Goal: Task Accomplishment & Management: Manage account settings

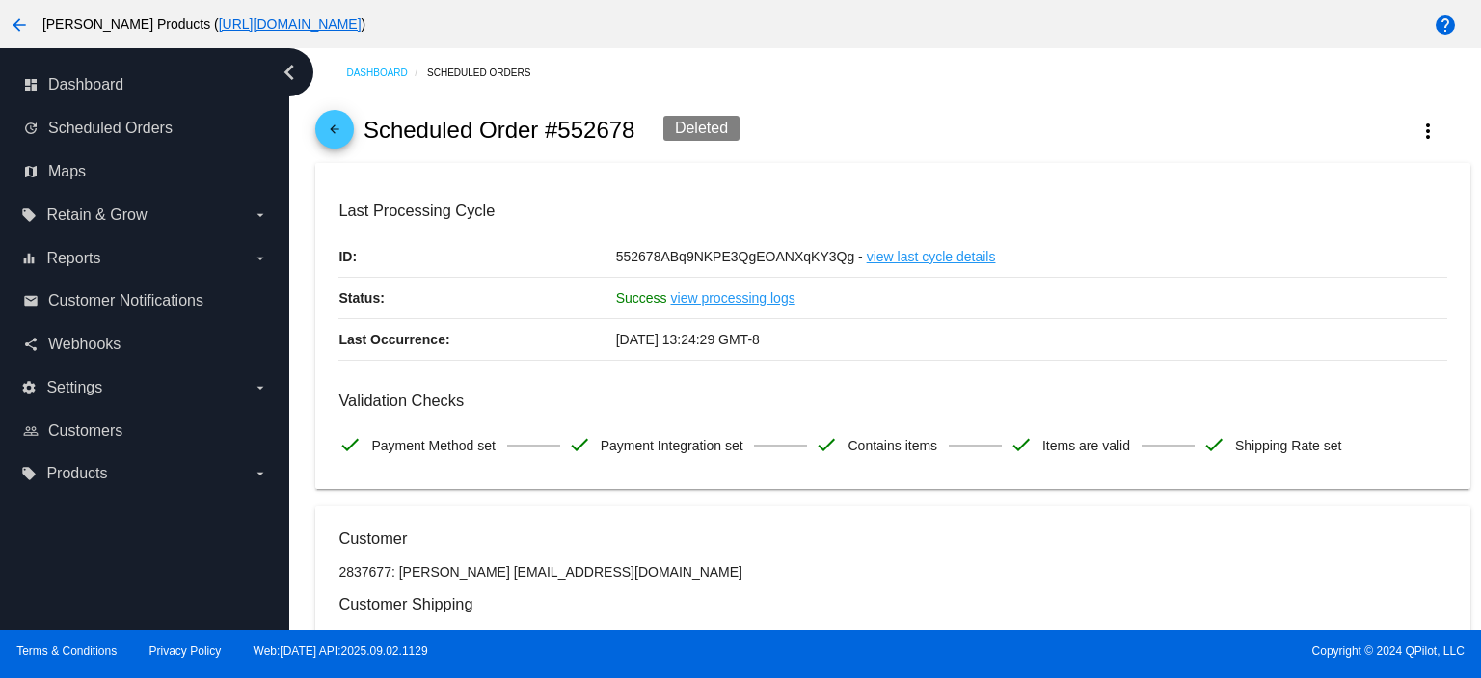
click at [336, 127] on mat-icon "arrow_back" at bounding box center [334, 133] width 23 height 23
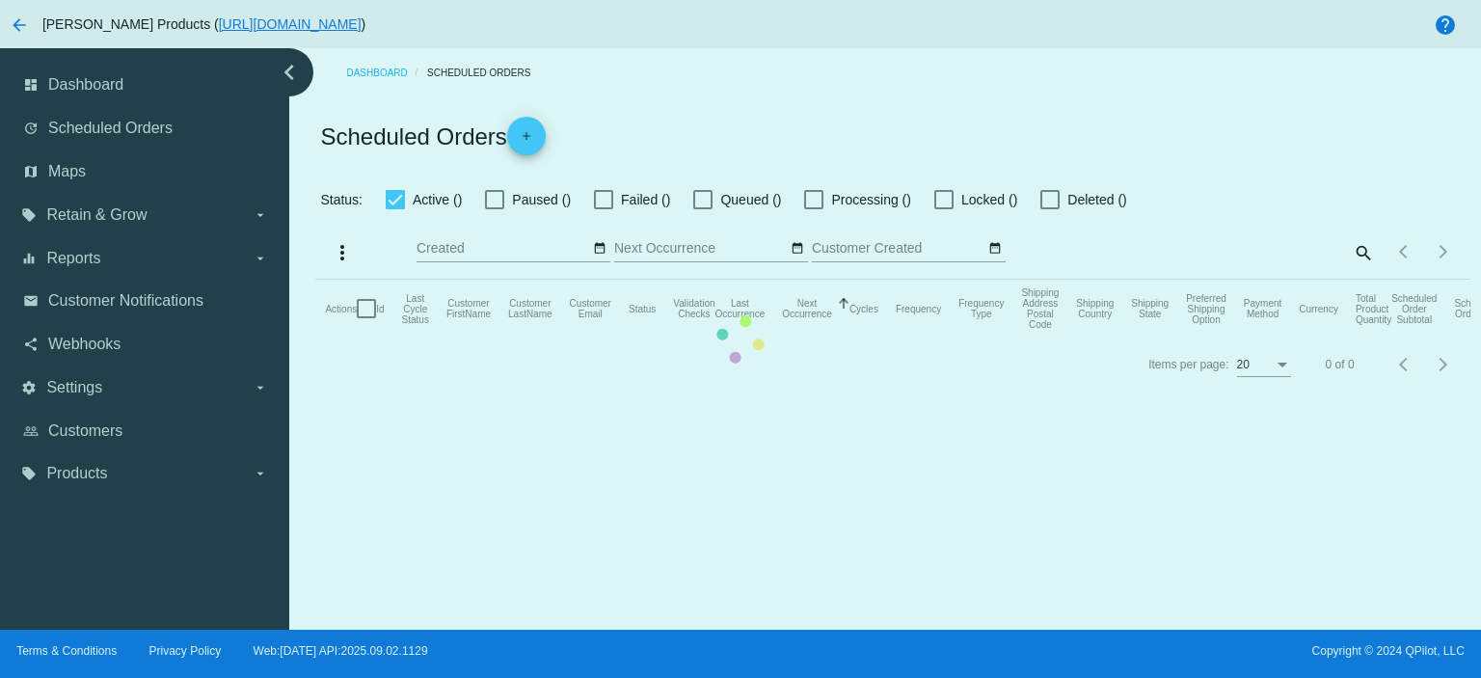
checkbox input "true"
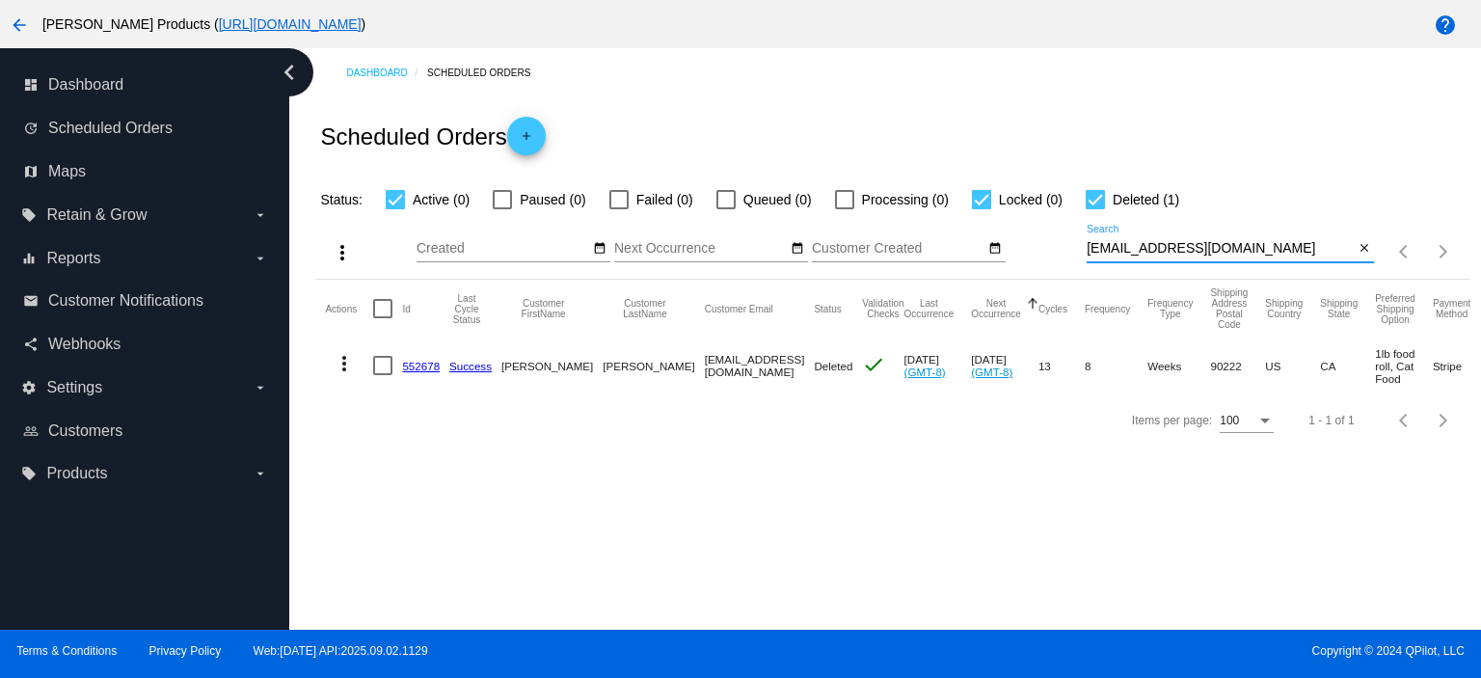
drag, startPoint x: 1244, startPoint y: 254, endPoint x: 1057, endPoint y: 259, distance: 187.2
click at [1057, 259] on div "more_vert Sep Jan Feb Mar [DATE]" at bounding box center [892, 245] width 1154 height 68
paste input "100064748"
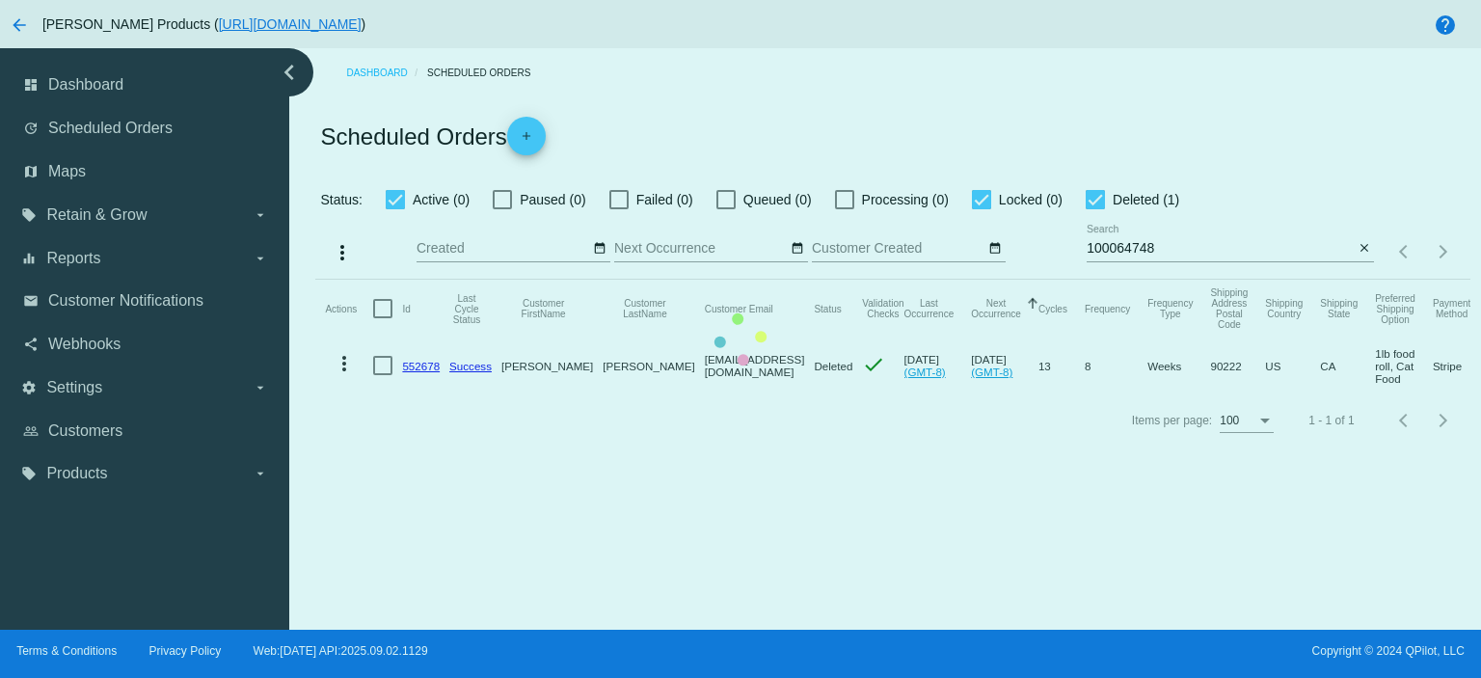
drag, startPoint x: 1163, startPoint y: 246, endPoint x: 1052, endPoint y: 254, distance: 111.2
click at [1053, 254] on app-dashboard-scheduled-orders "Scheduled Orders add Status: Active (0) Paused (0) Failed (0) Queued (0) Proces…" at bounding box center [892, 272] width 1154 height 350
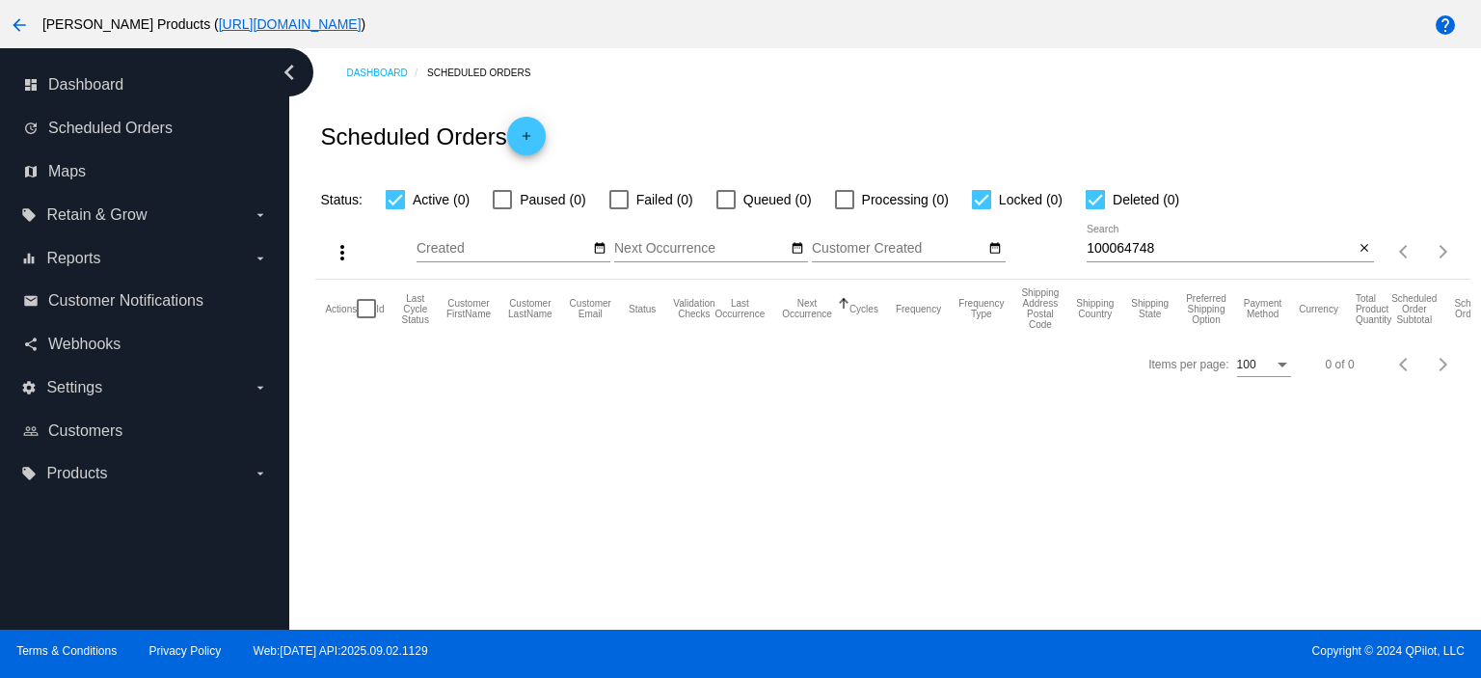
click at [1174, 242] on input "100064748" at bounding box center [1220, 248] width 267 height 15
click at [1161, 244] on input "100064748" at bounding box center [1220, 248] width 267 height 15
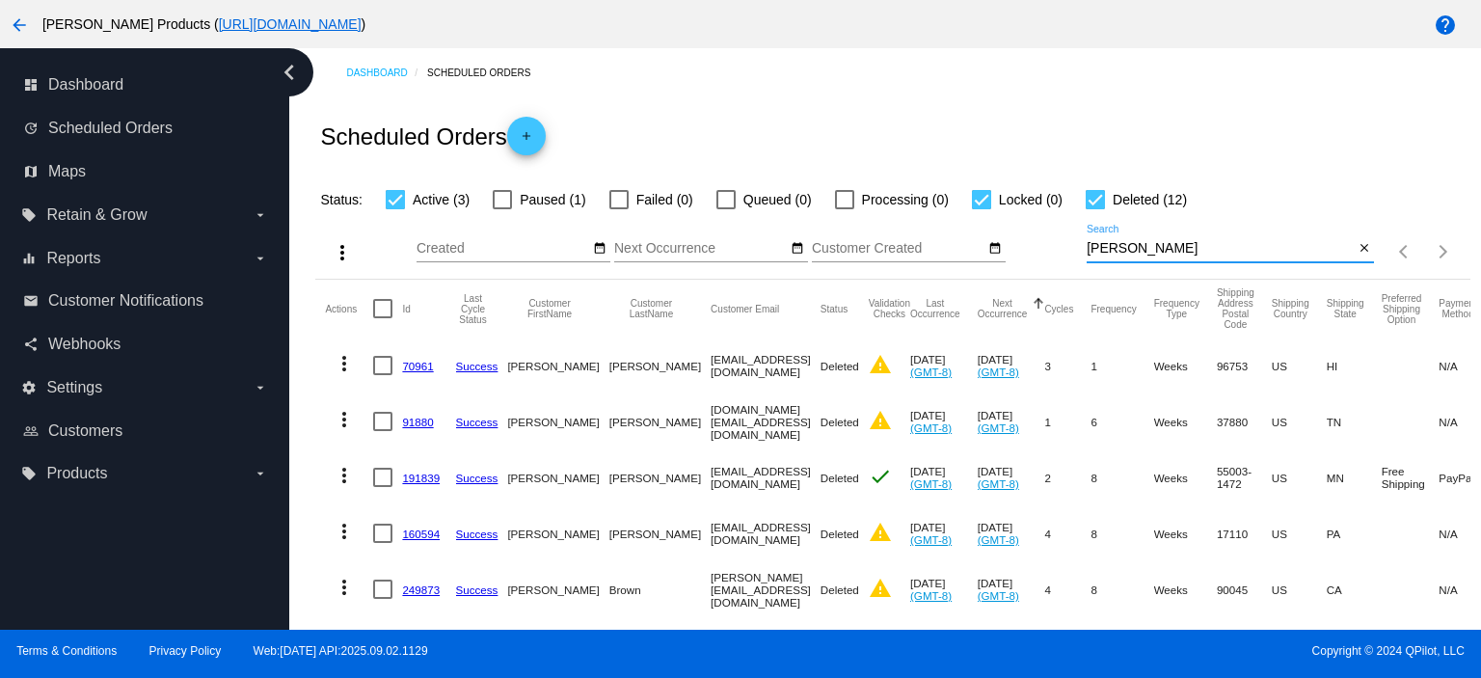
drag, startPoint x: 1119, startPoint y: 250, endPoint x: 1059, endPoint y: 250, distance: 59.8
click at [1059, 250] on div "more_vert Sep Jan Feb Mar [DATE]" at bounding box center [892, 245] width 1154 height 68
paste input "[EMAIL_ADDRESS][DOMAIN_NAME]"
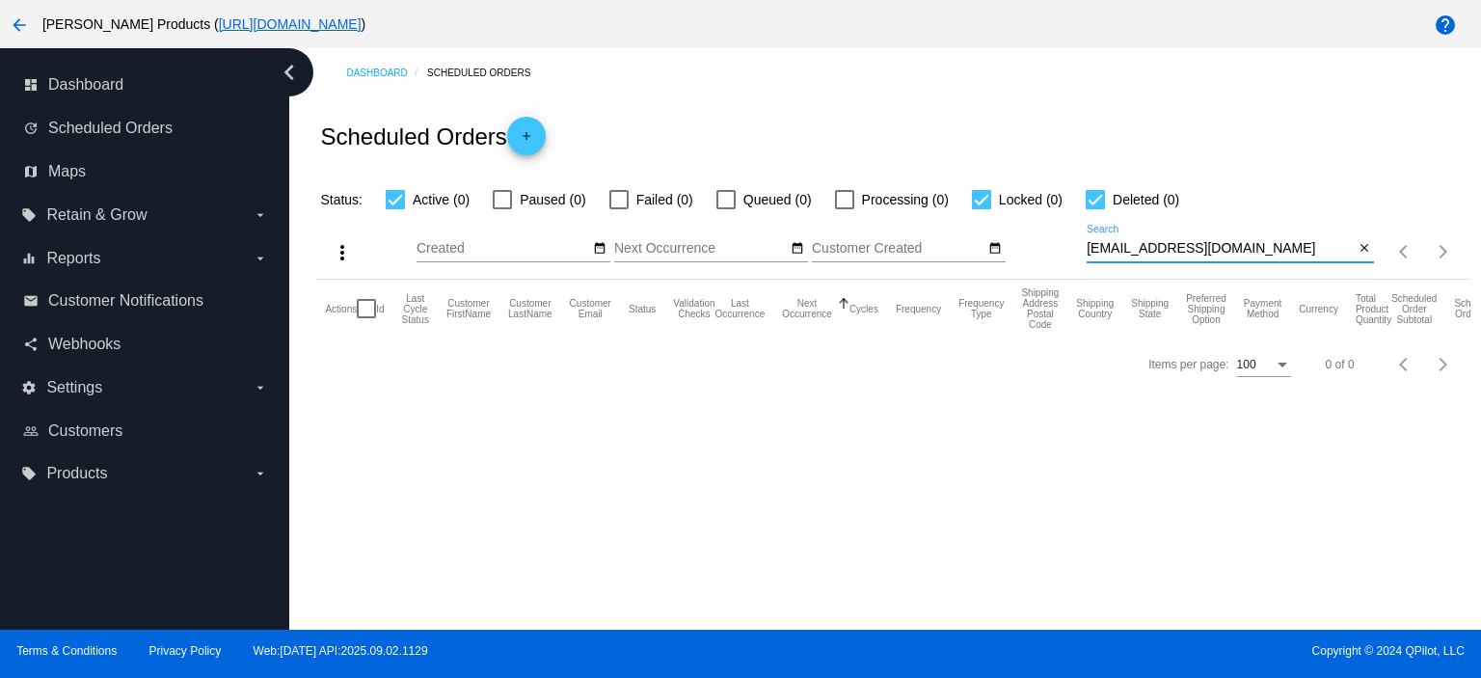
click at [1087, 250] on input "[EMAIL_ADDRESS][DOMAIN_NAME]" at bounding box center [1220, 248] width 267 height 15
click at [1346, 248] on input "[EMAIL_ADDRESS][DOMAIN_NAME]" at bounding box center [1220, 248] width 267 height 15
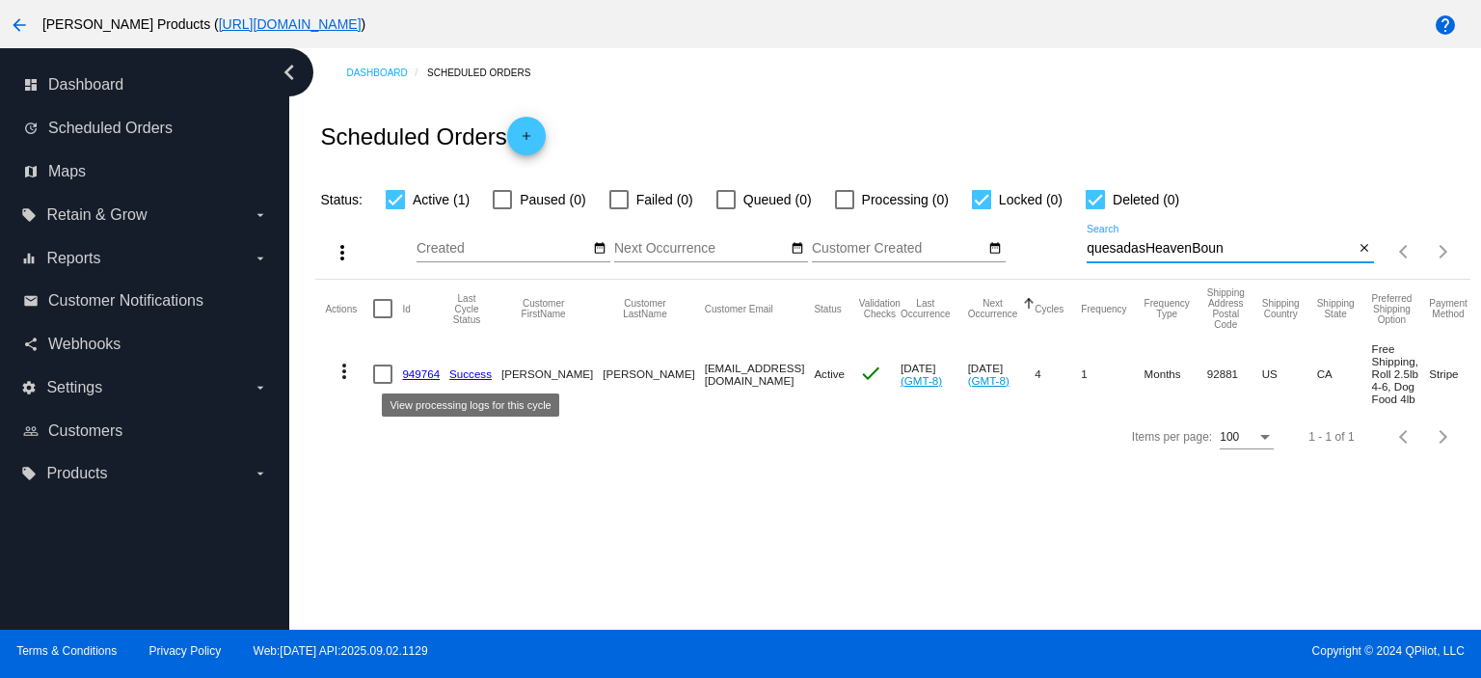
type input "quesadasHeavenBoun"
click at [415, 373] on link "949764" at bounding box center [421, 373] width 38 height 13
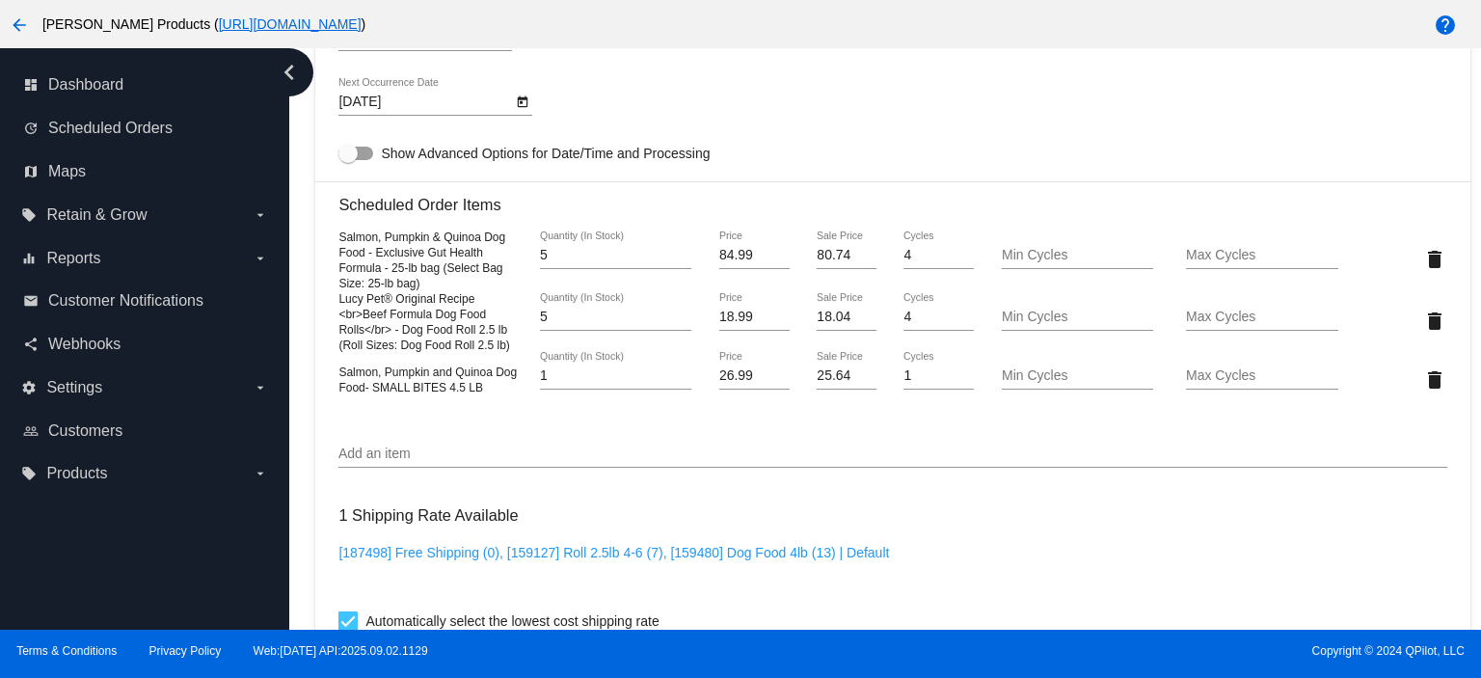
scroll to position [1285, 0]
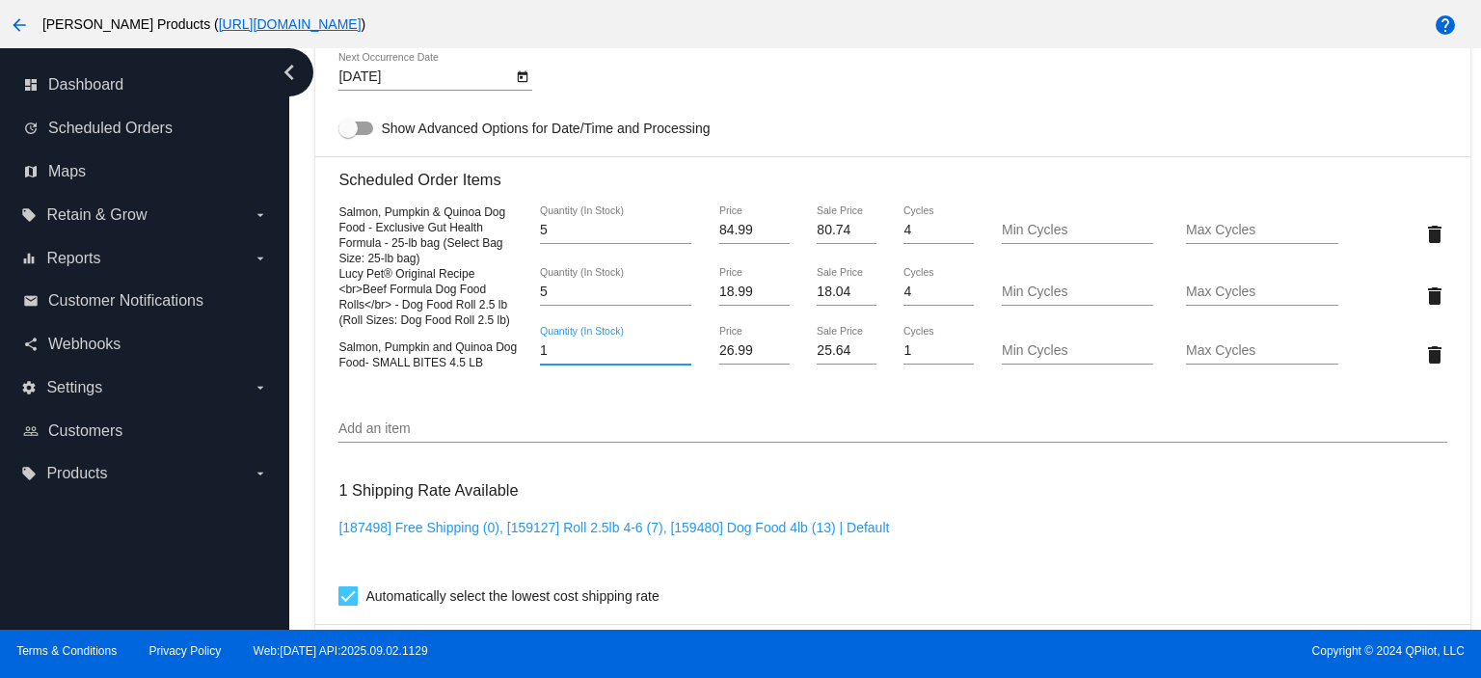
drag, startPoint x: 554, startPoint y: 364, endPoint x: 519, endPoint y: 360, distance: 35.9
click at [519, 360] on div "Salmon, Pumpkin and Quinoa Dog Food- SMALL BITES 4.5 LB 1 Quantity (In Stock) 2…" at bounding box center [892, 354] width 1108 height 55
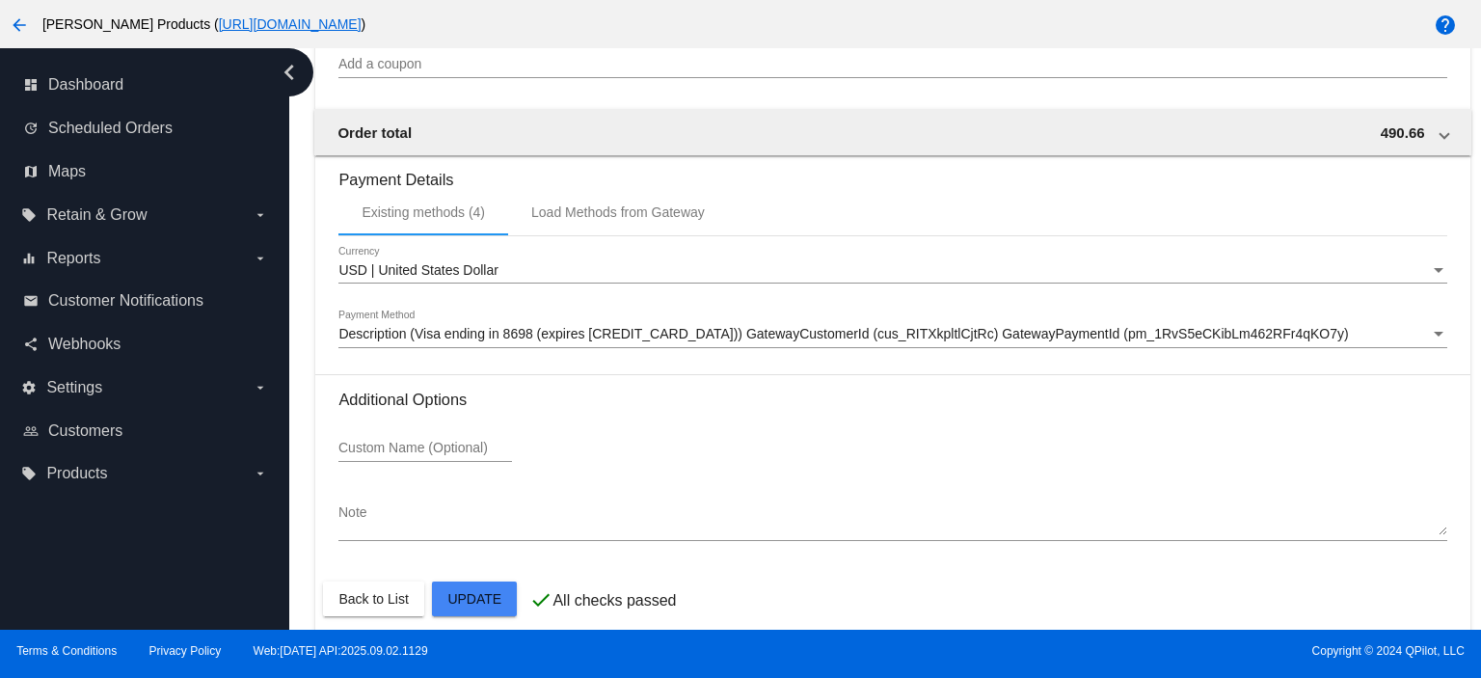
scroll to position [2046, 0]
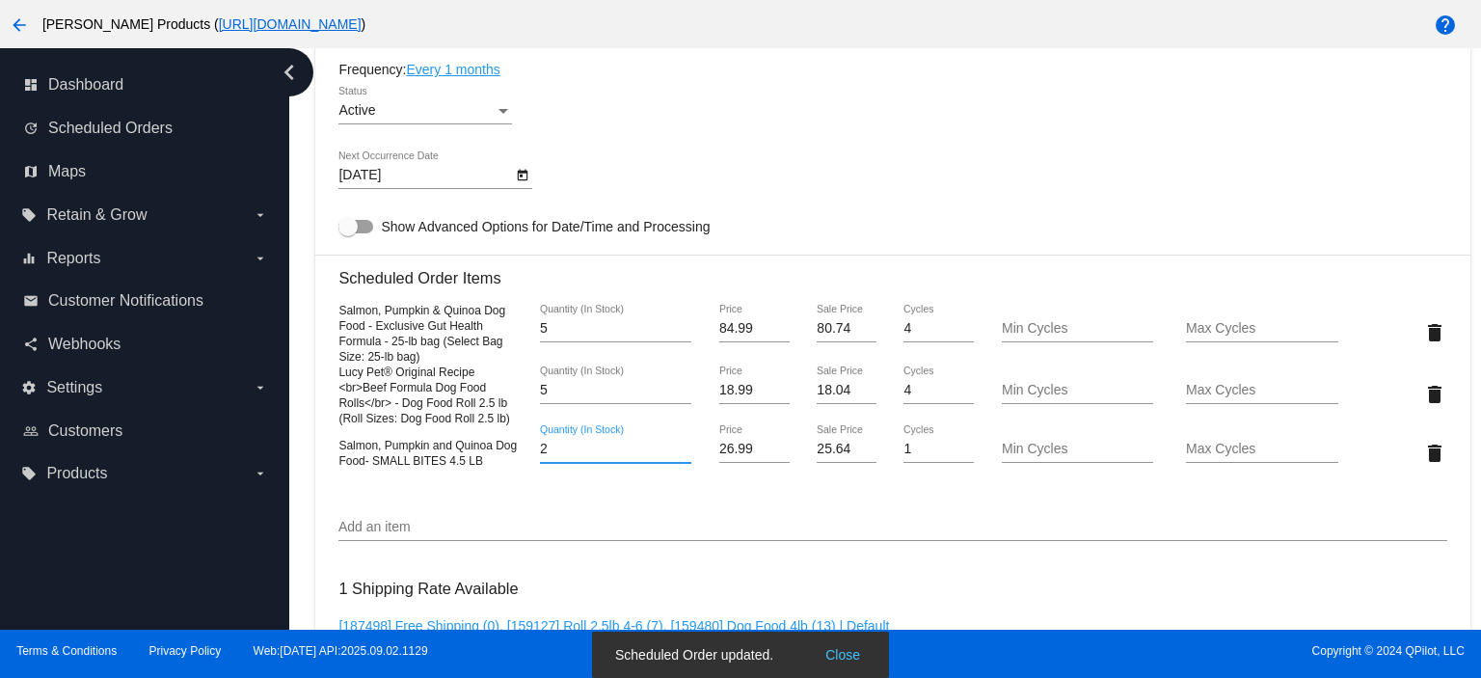
scroll to position [1146, 0]
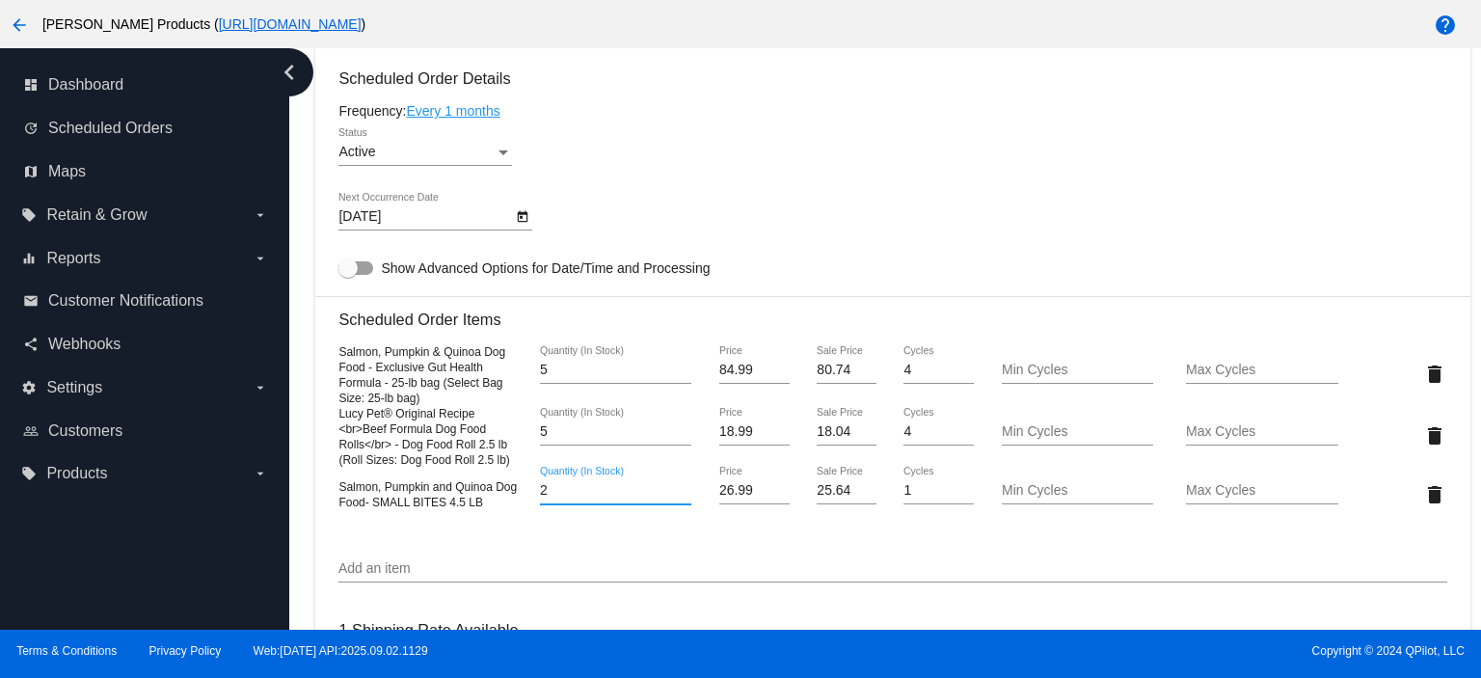
type input "2"
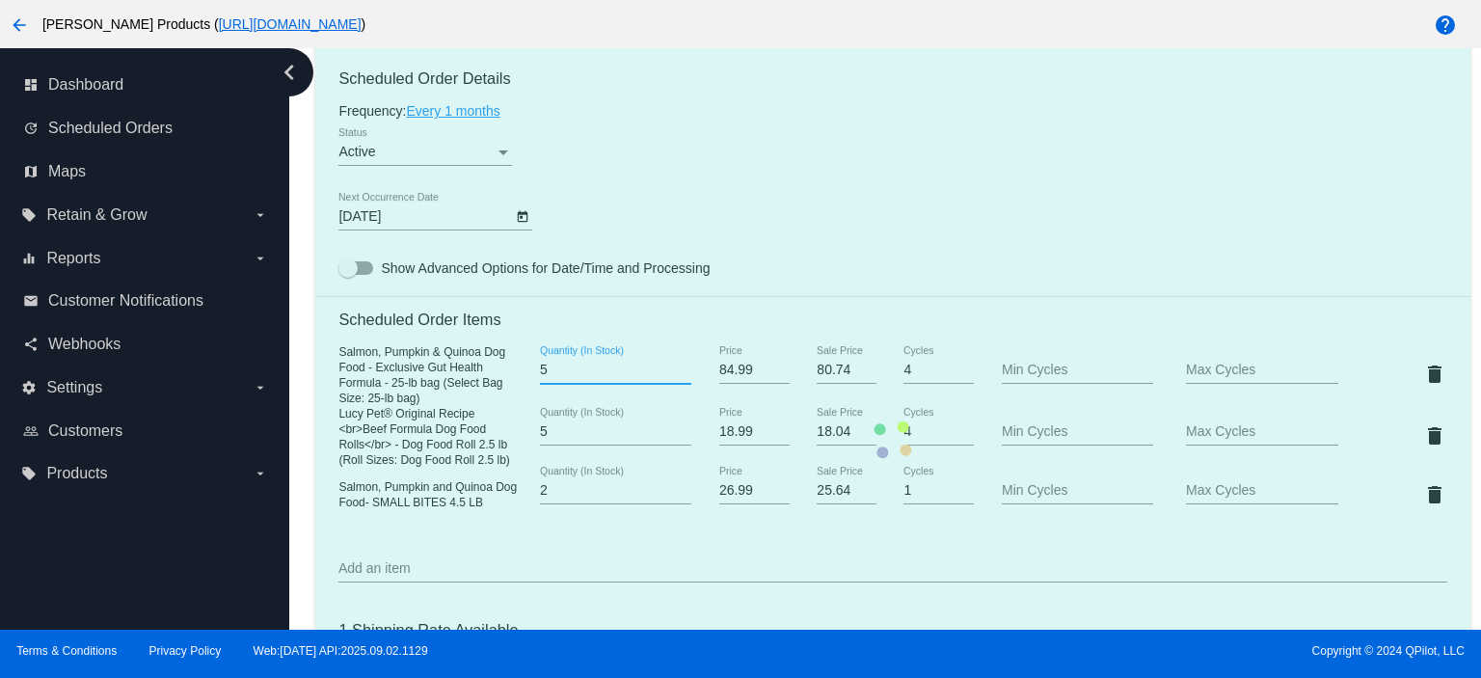
drag, startPoint x: 570, startPoint y: 374, endPoint x: 510, endPoint y: 382, distance: 60.3
click at [510, 382] on mat-card "Customer 5772790: [PERSON_NAME] [EMAIL_ADDRESS][DOMAIN_NAME] Customer Shipping …" at bounding box center [892, 440] width 1154 height 2158
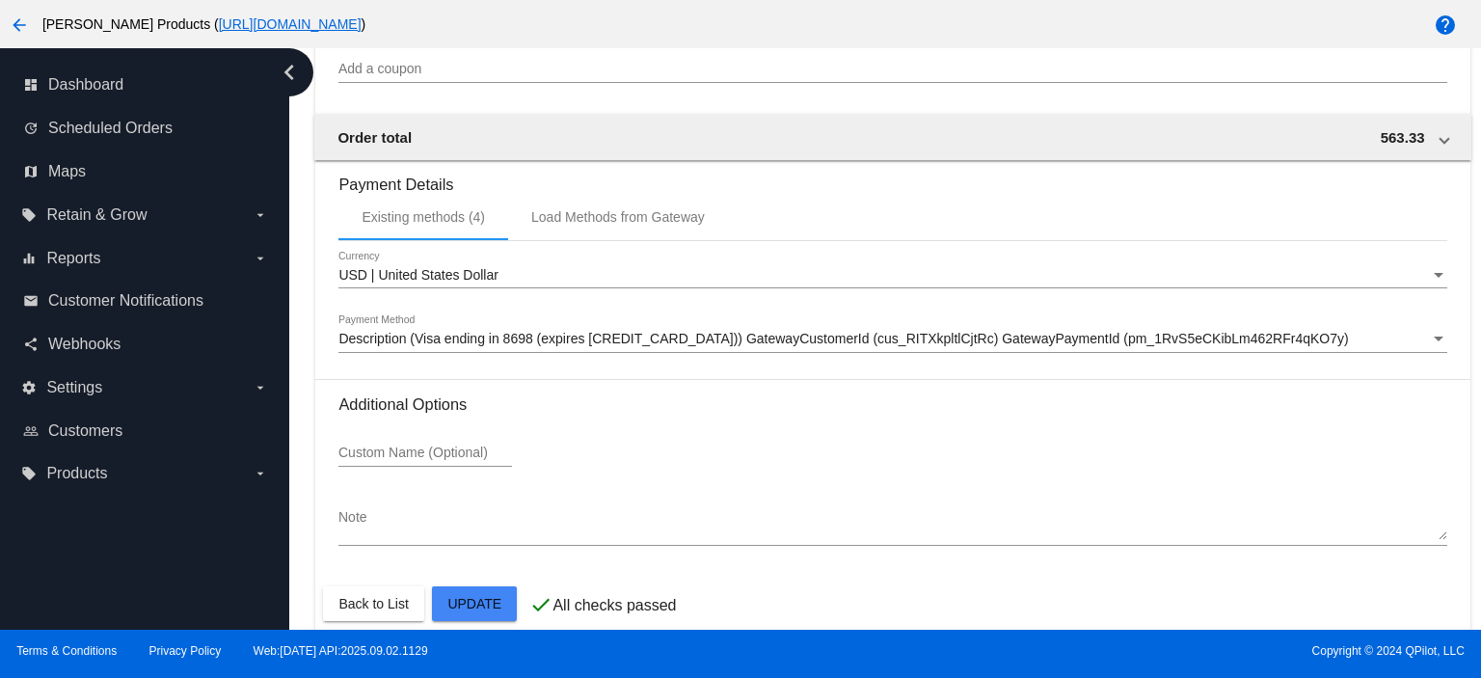
scroll to position [2046, 0]
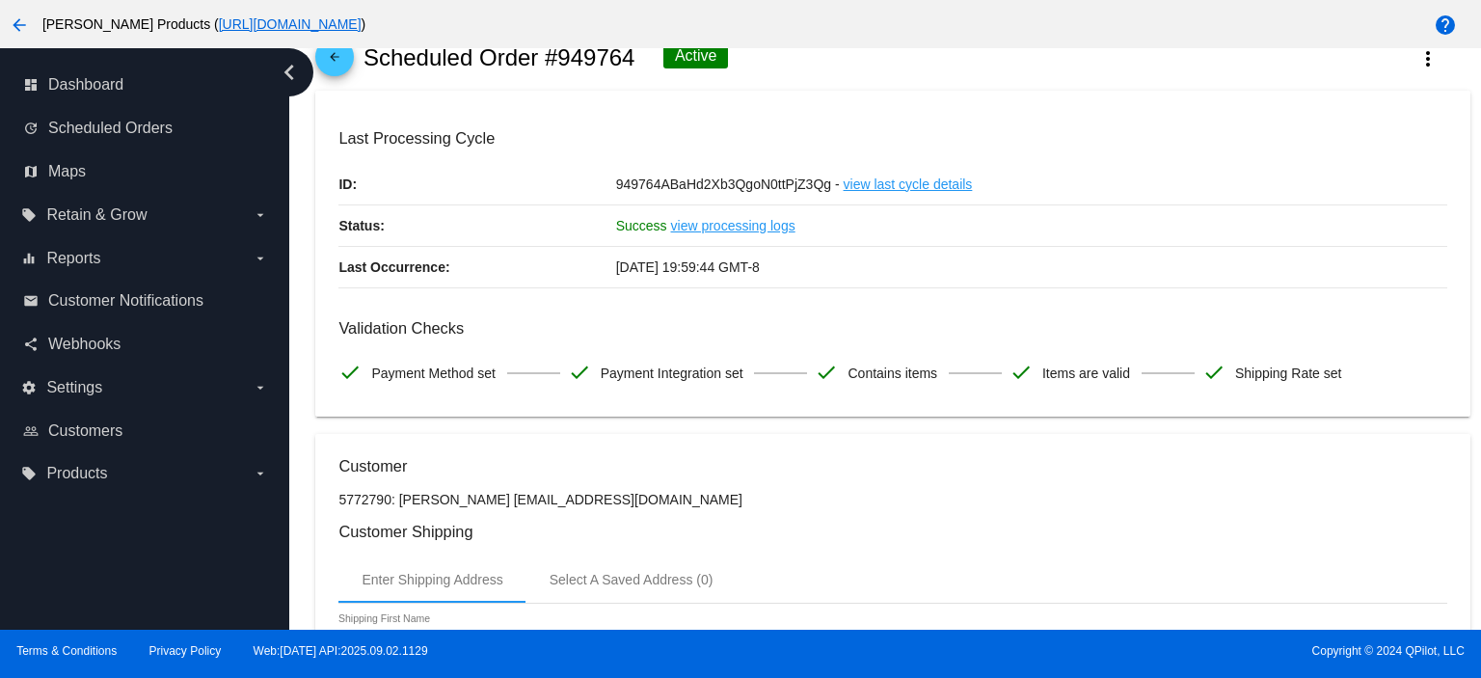
scroll to position [0, 0]
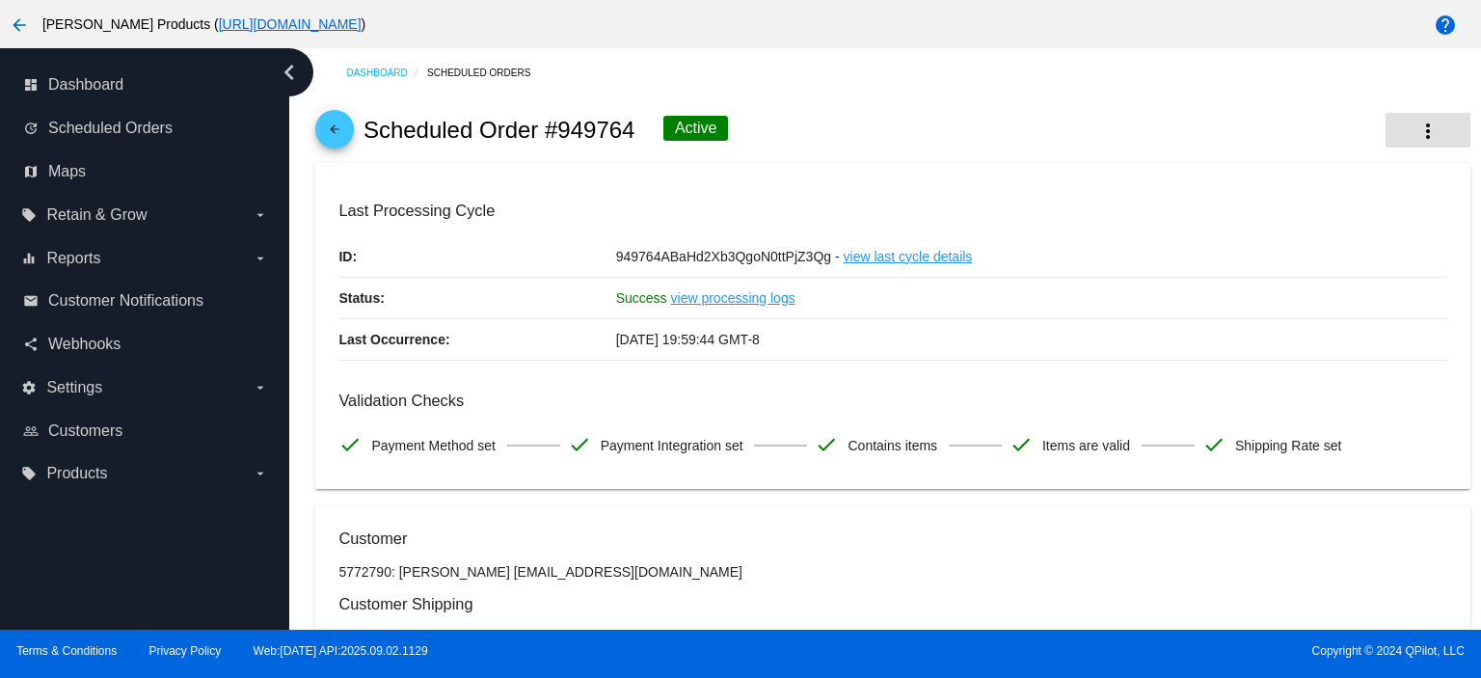
type input "6"
click at [1417, 125] on mat-icon "more_vert" at bounding box center [1428, 131] width 23 height 23
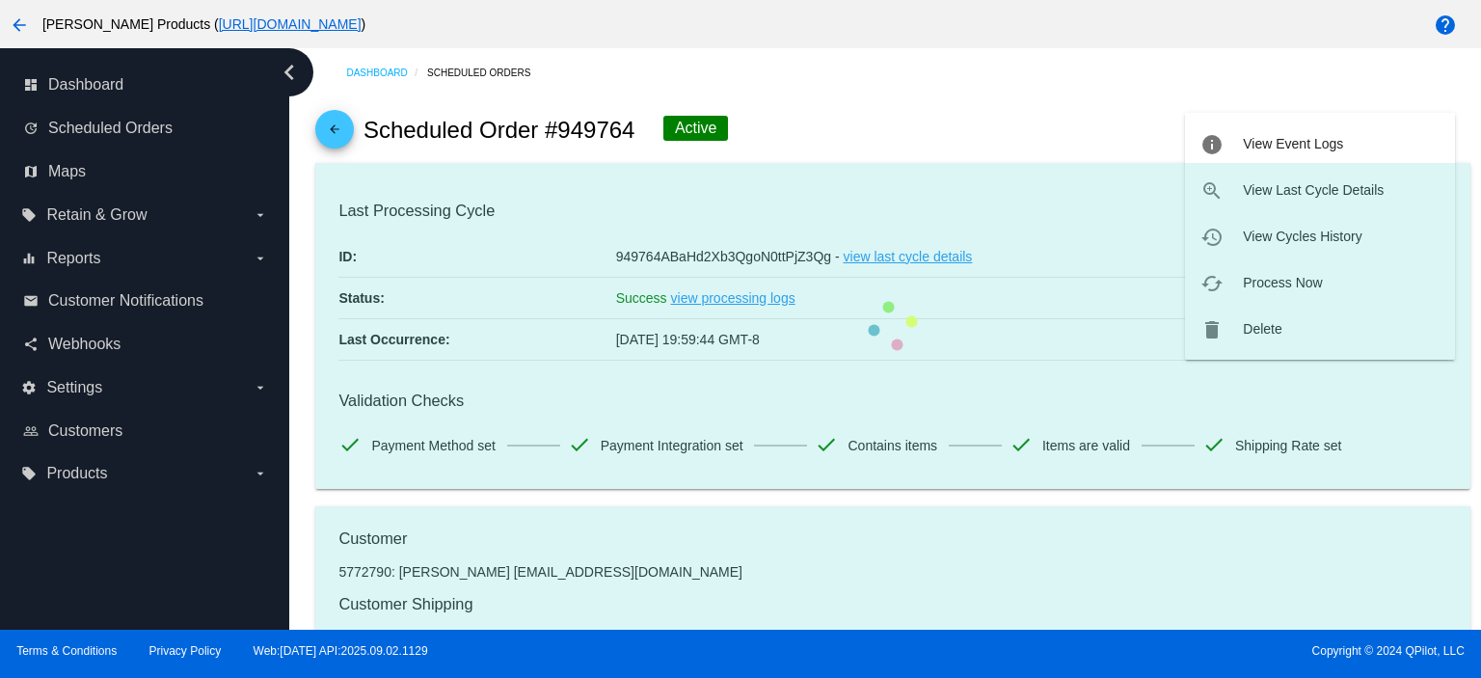
click at [1286, 286] on mat-card "Last Processing Cycle ID: 949764ABaHd2Xb3QgoN0ttPjZ3Qg - view last cycle detail…" at bounding box center [892, 326] width 1154 height 327
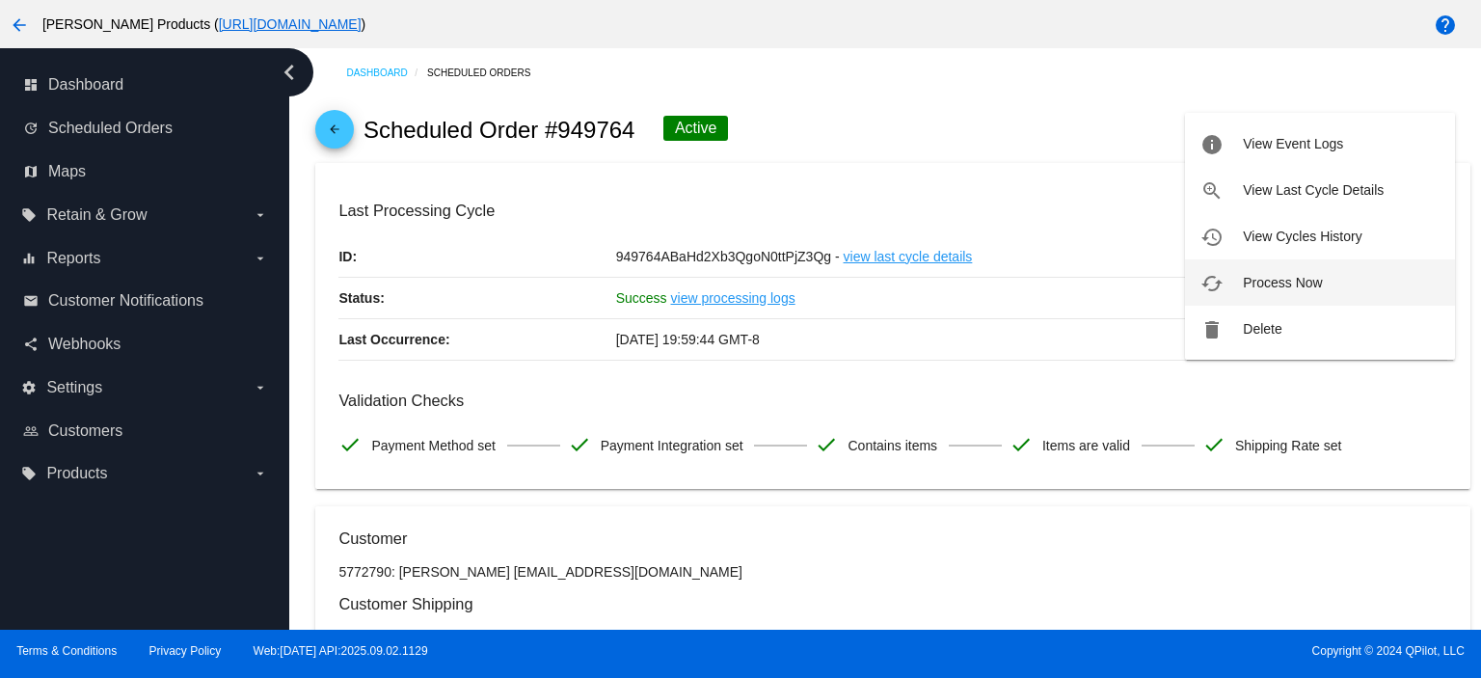
click at [1272, 289] on span "Process Now" at bounding box center [1282, 282] width 79 height 15
